Goal: Information Seeking & Learning: Learn about a topic

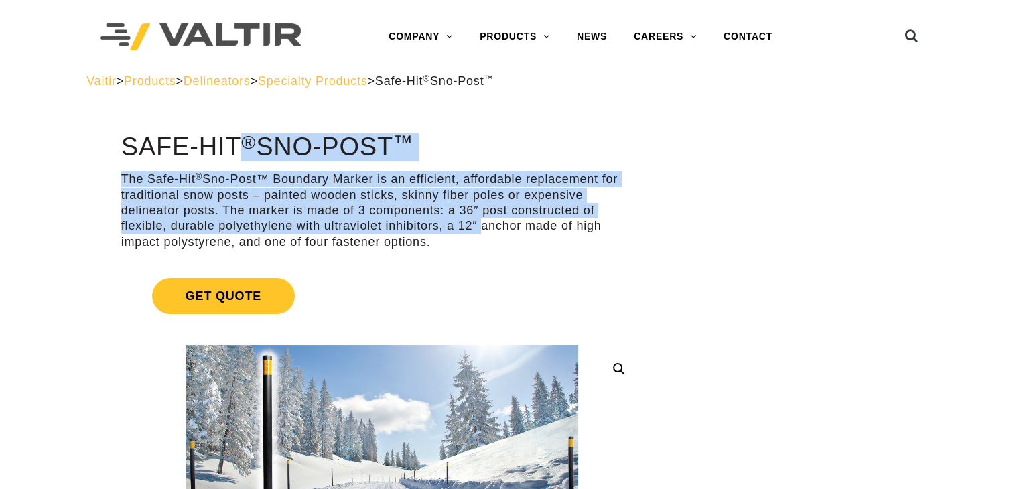
drag, startPoint x: 474, startPoint y: 221, endPoint x: 169, endPoint y: 117, distance: 322.2
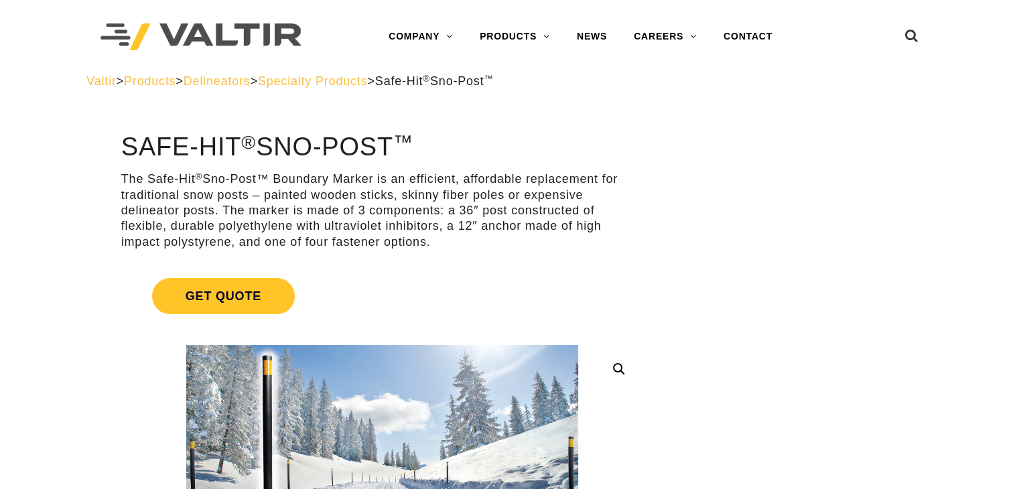
click at [533, 230] on p "The Safe-Hit ® Sno-Post™ Boundary Marker is an efficient, affordable replacemen…" at bounding box center [382, 210] width 522 height 78
drag, startPoint x: 284, startPoint y: 194, endPoint x: 523, endPoint y: 236, distance: 242.2
click at [542, 236] on p "The Safe-Hit ® Sno-Post™ Boundary Marker is an efficient, affordable replacemen…" at bounding box center [382, 210] width 522 height 78
click at [493, 242] on p "The Safe-Hit ® Sno-Post™ Boundary Marker is an efficient, affordable replacemen…" at bounding box center [382, 210] width 522 height 78
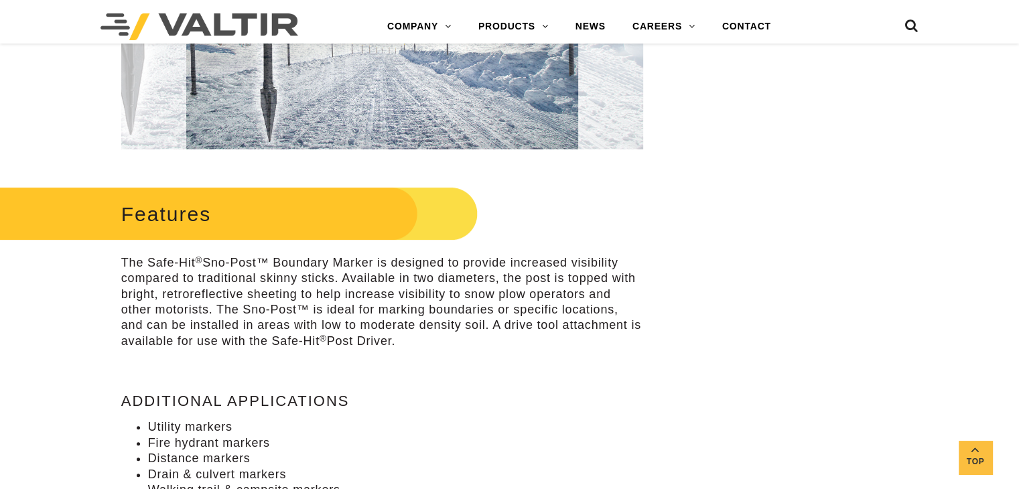
scroll to position [469, 0]
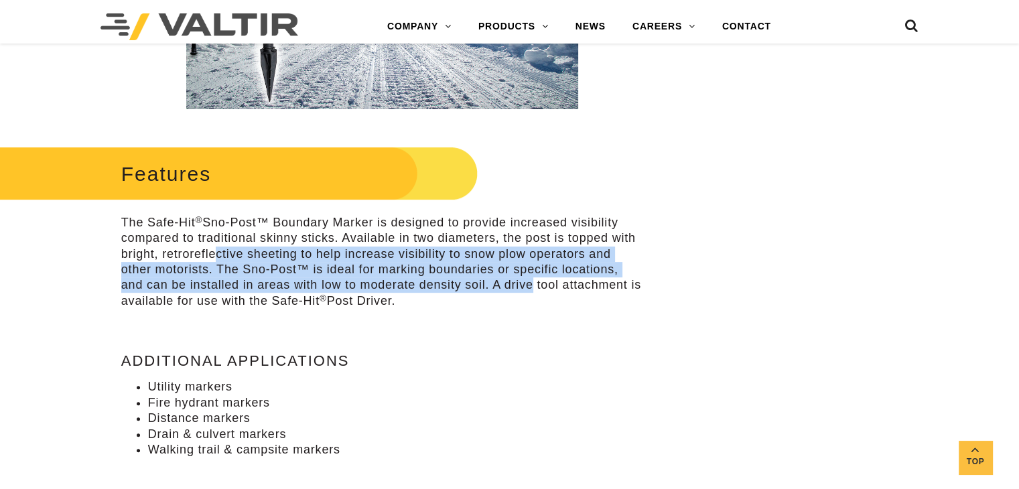
drag, startPoint x: 210, startPoint y: 247, endPoint x: 523, endPoint y: 283, distance: 314.3
click at [523, 283] on p "The Safe-Hit ® Sno-Post™ Boundary Marker is designed to provide increased visib…" at bounding box center [382, 262] width 522 height 94
click at [489, 291] on p "The Safe-Hit ® Sno-Post™ Boundary Marker is designed to provide increased visib…" at bounding box center [382, 262] width 522 height 94
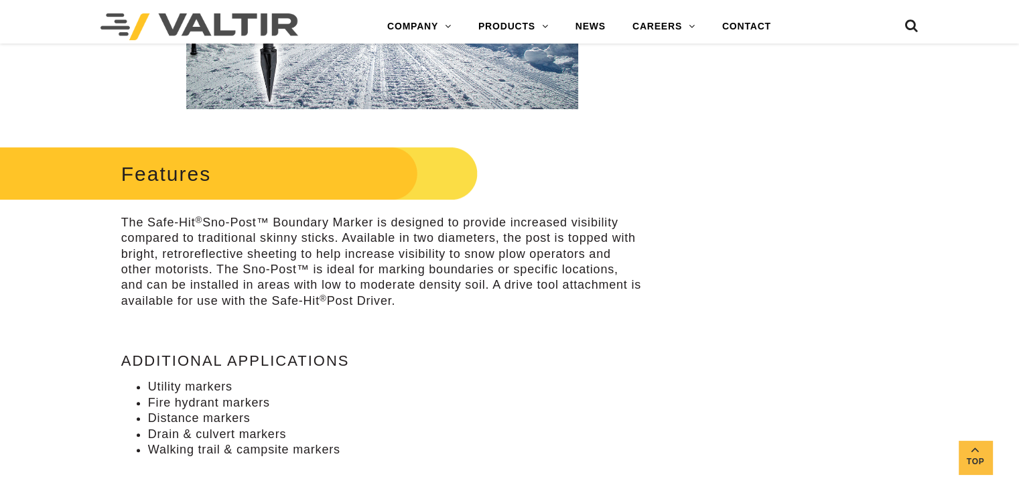
click at [405, 238] on p "The Safe-Hit ® Sno-Post™ Boundary Marker is designed to provide increased visib…" at bounding box center [382, 262] width 522 height 94
drag, startPoint x: 395, startPoint y: 227, endPoint x: 614, endPoint y: 217, distance: 219.3
click at [612, 220] on p "The Safe-Hit ® Sno-Post™ Boundary Marker is designed to provide increased visib…" at bounding box center [382, 262] width 522 height 94
click at [616, 215] on p "The Safe-Hit ® Sno-Post™ Boundary Marker is designed to provide increased visib…" at bounding box center [382, 262] width 522 height 94
click at [529, 350] on div "Features The Safe-Hit ® Sno-Post™ Boundary Marker is designed to provide increa…" at bounding box center [382, 312] width 522 height 338
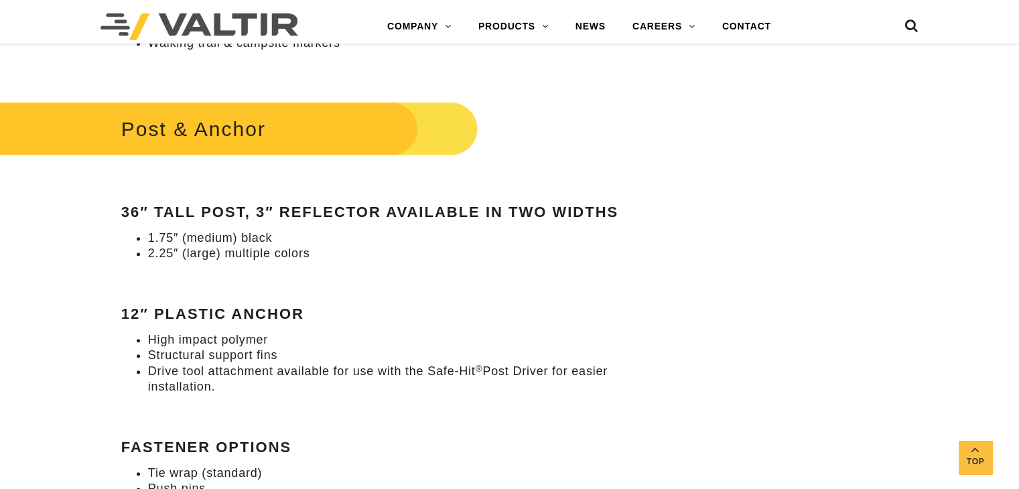
scroll to position [871, 0]
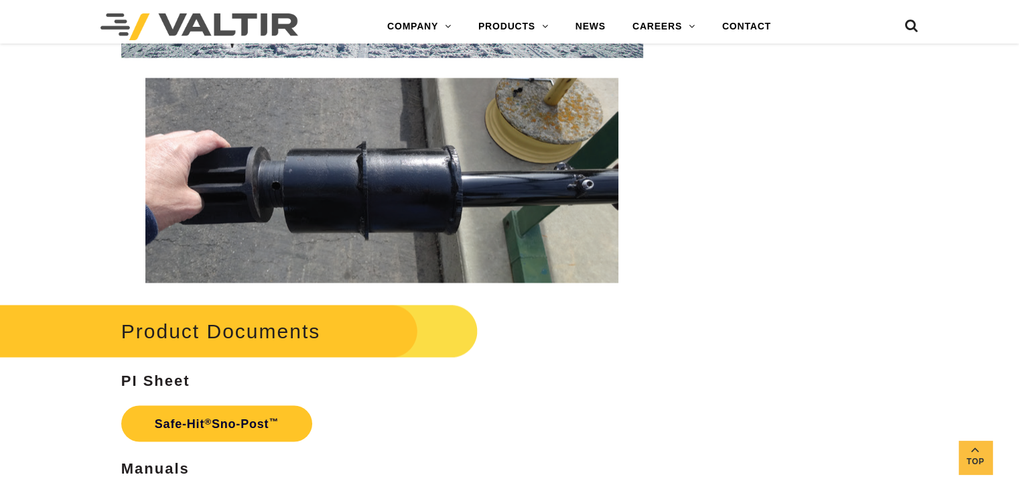
scroll to position [2010, 0]
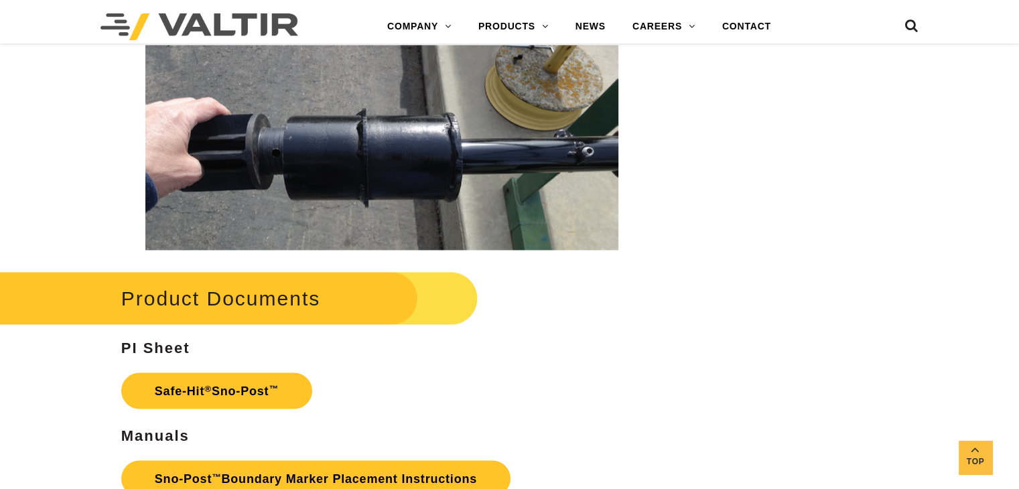
scroll to position [2211, 0]
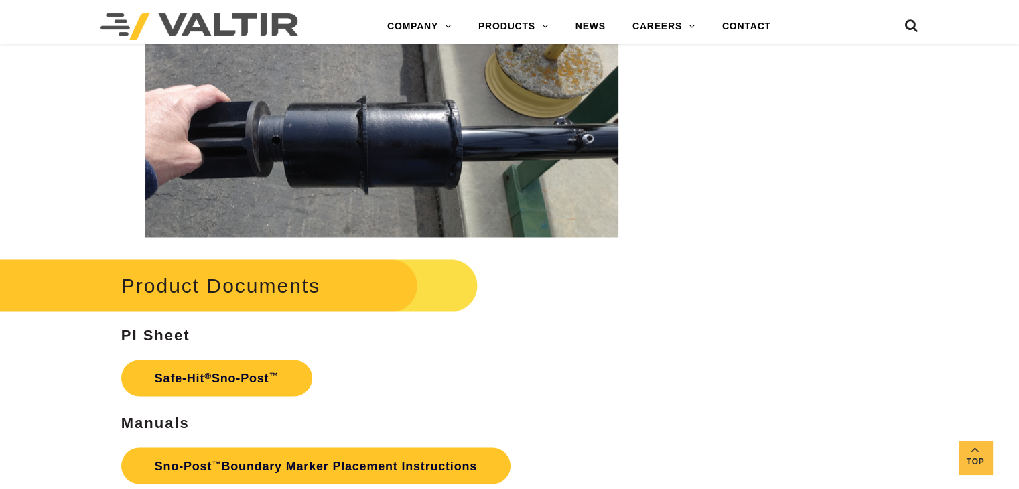
click at [413, 118] on img at bounding box center [381, 134] width 473 height 205
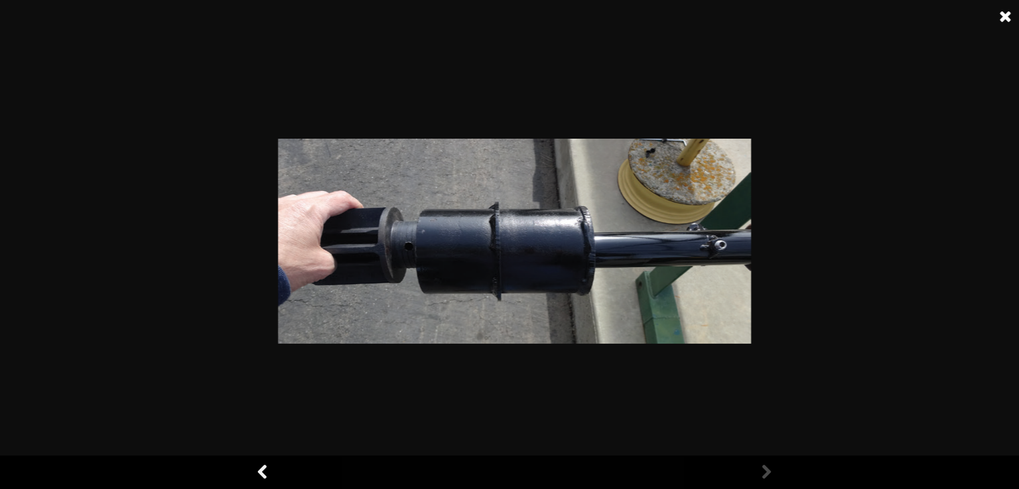
click at [249, 46] on div at bounding box center [514, 244] width 1029 height 489
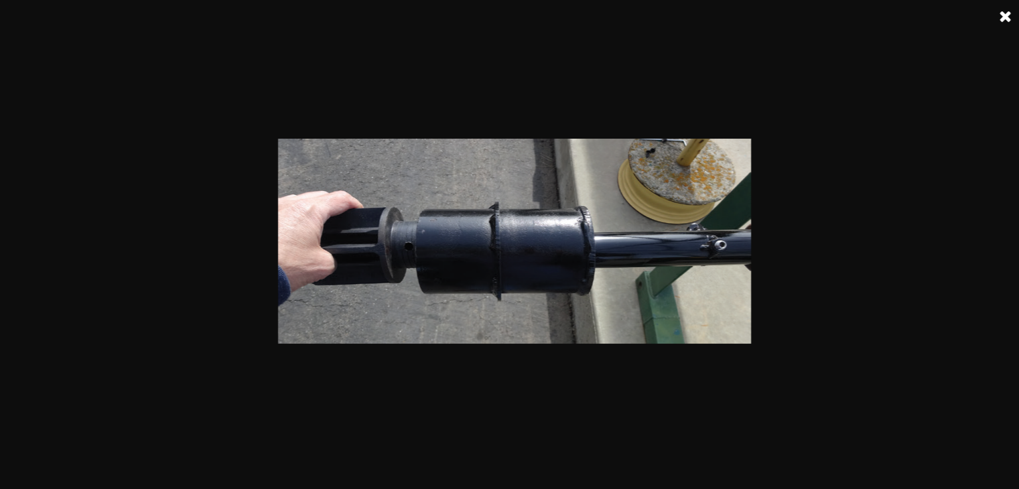
click at [1002, 13] on link at bounding box center [1005, 16] width 33 height 33
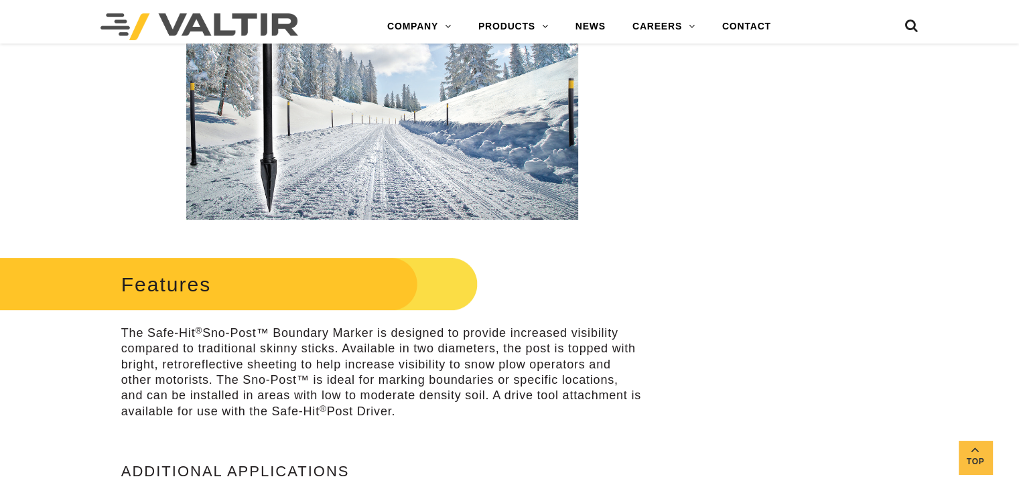
scroll to position [335, 0]
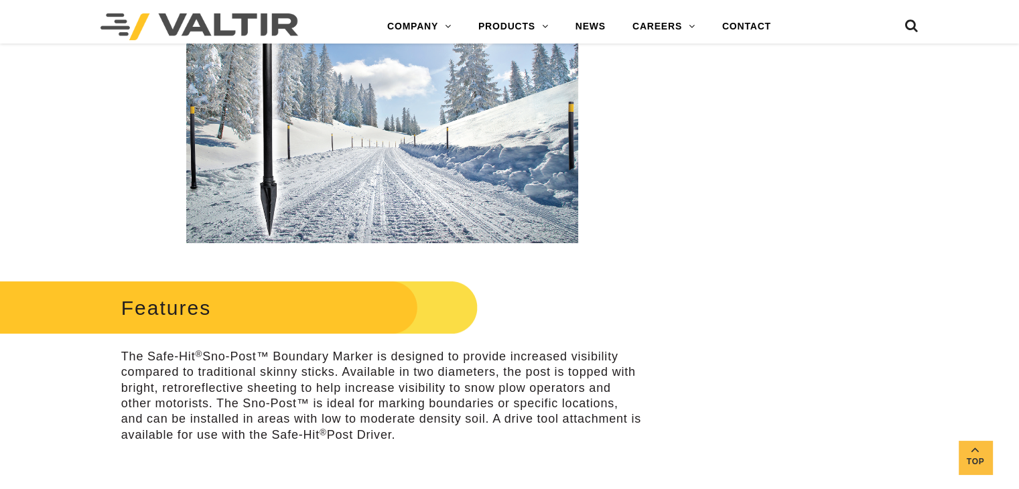
click at [438, 348] on div "Features The Safe-Hit ® Sno-Post™ Boundary Marker is designed to provide increa…" at bounding box center [382, 446] width 522 height 338
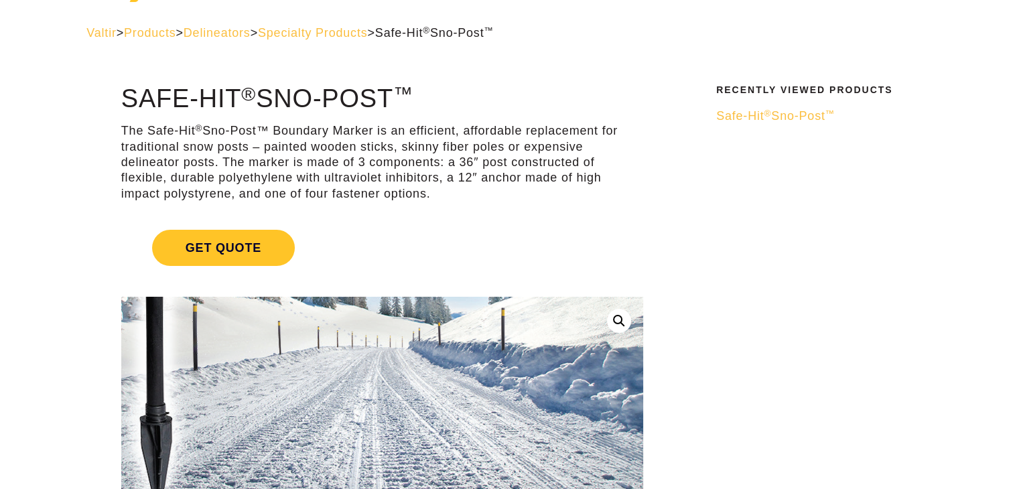
scroll to position [0, 0]
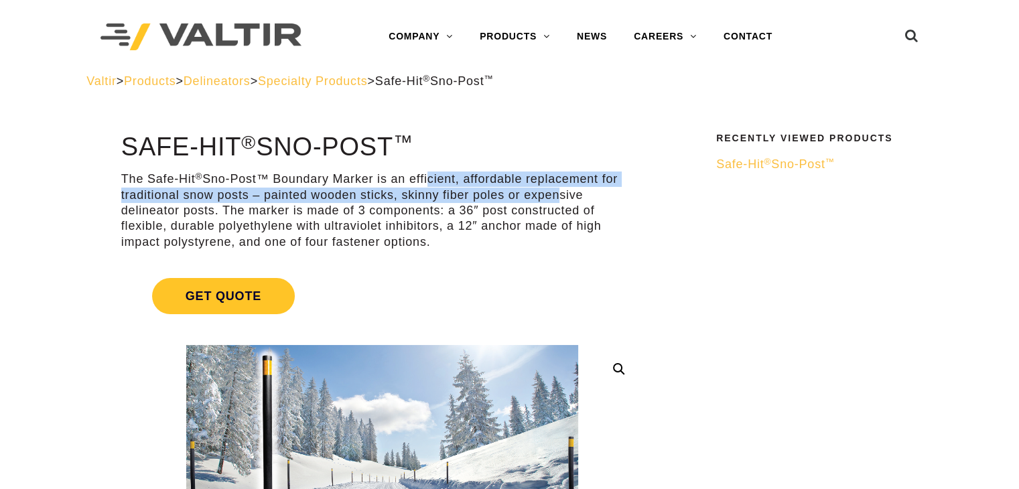
drag, startPoint x: 551, startPoint y: 189, endPoint x: 425, endPoint y: 186, distance: 126.0
click at [425, 186] on p "The Safe-Hit ® Sno-Post™ Boundary Marker is an efficient, affordable replacemen…" at bounding box center [382, 210] width 522 height 78
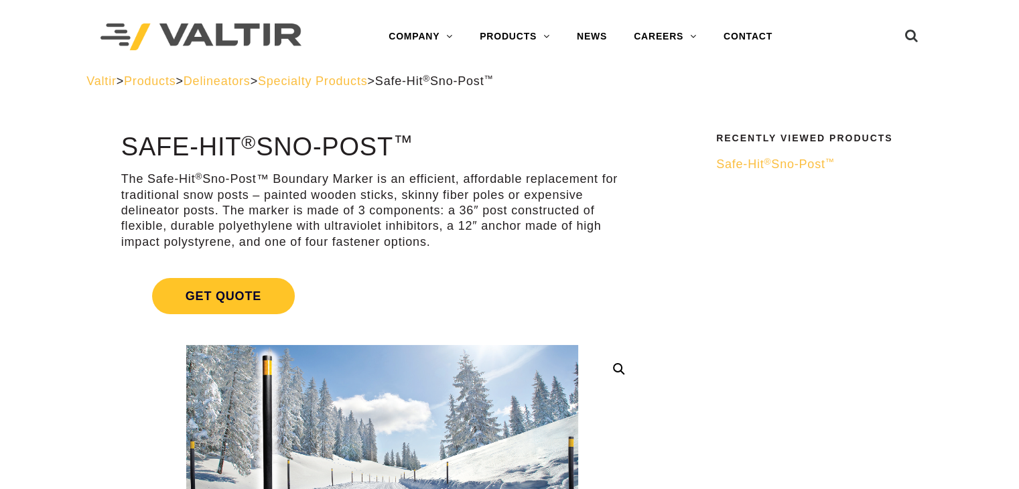
click at [500, 239] on p "The Safe-Hit ® Sno-Post™ Boundary Marker is an efficient, affordable replacemen…" at bounding box center [382, 210] width 522 height 78
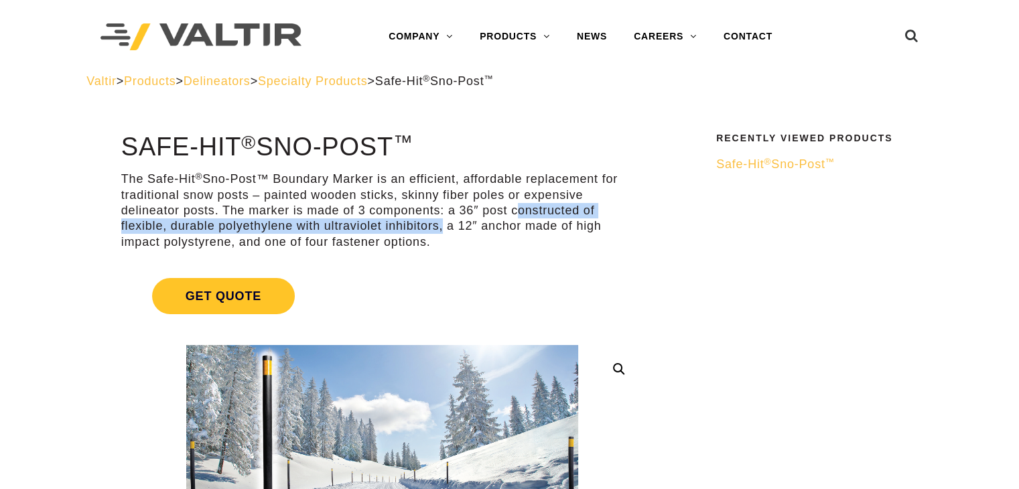
drag, startPoint x: 511, startPoint y: 212, endPoint x: 439, endPoint y: 229, distance: 73.8
click at [439, 229] on p "The Safe-Hit ® Sno-Post™ Boundary Marker is an efficient, affordable replacemen…" at bounding box center [382, 210] width 522 height 78
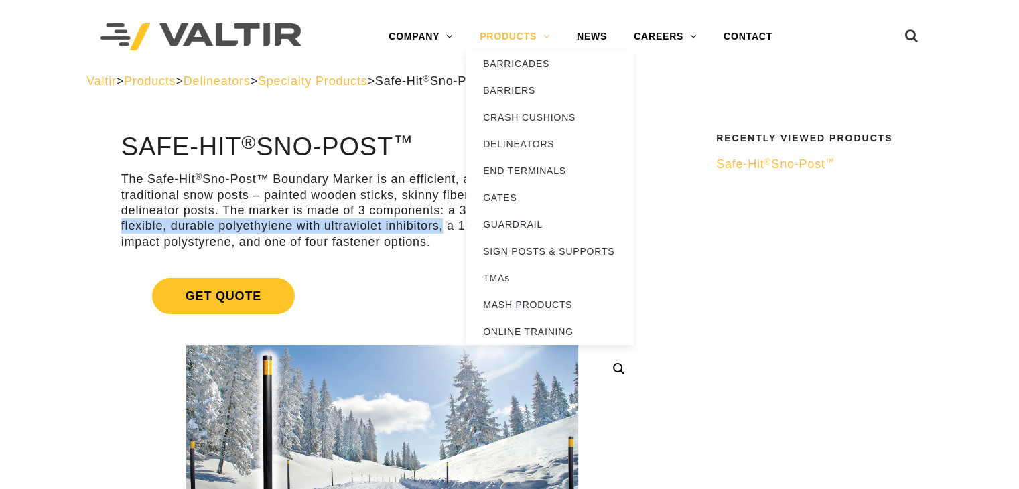
copy p "constructed of flexible, durable polyethylene with ultraviolet inhibitors"
